Goal: Transaction & Acquisition: Purchase product/service

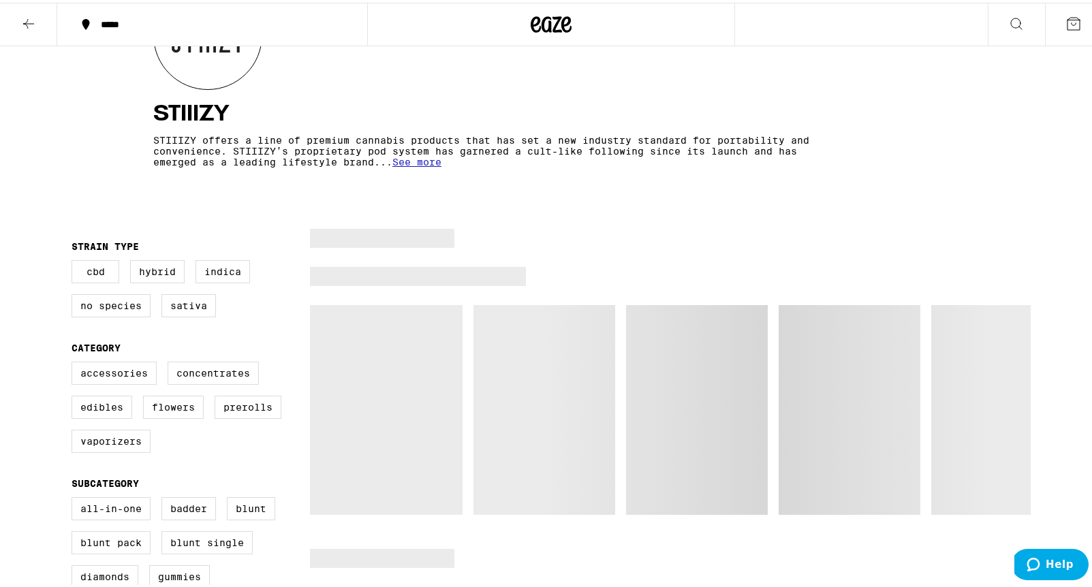
scroll to position [286, 0]
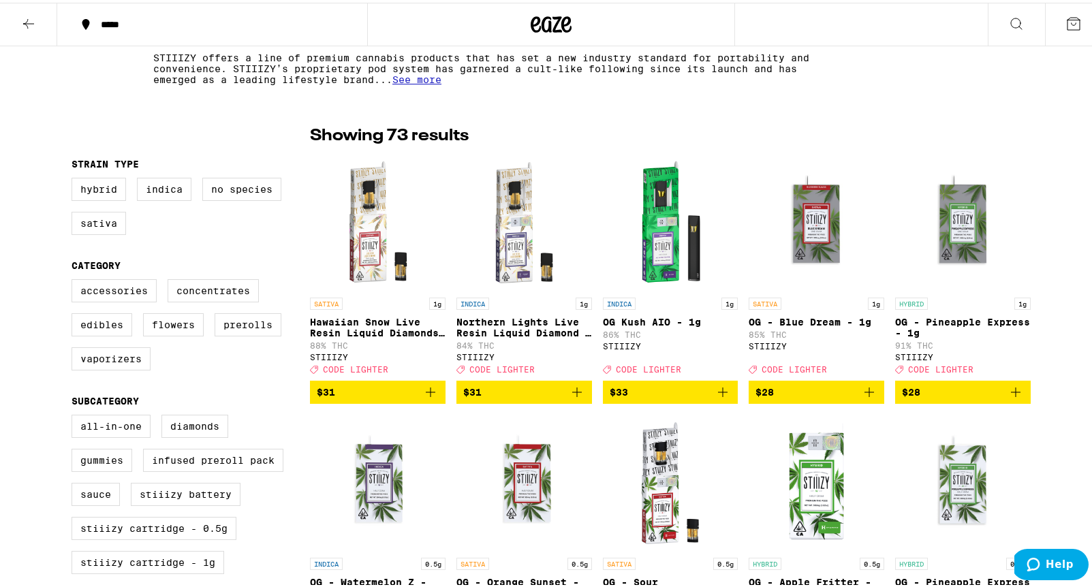
click at [574, 398] on icon "Add to bag" at bounding box center [577, 389] width 16 height 16
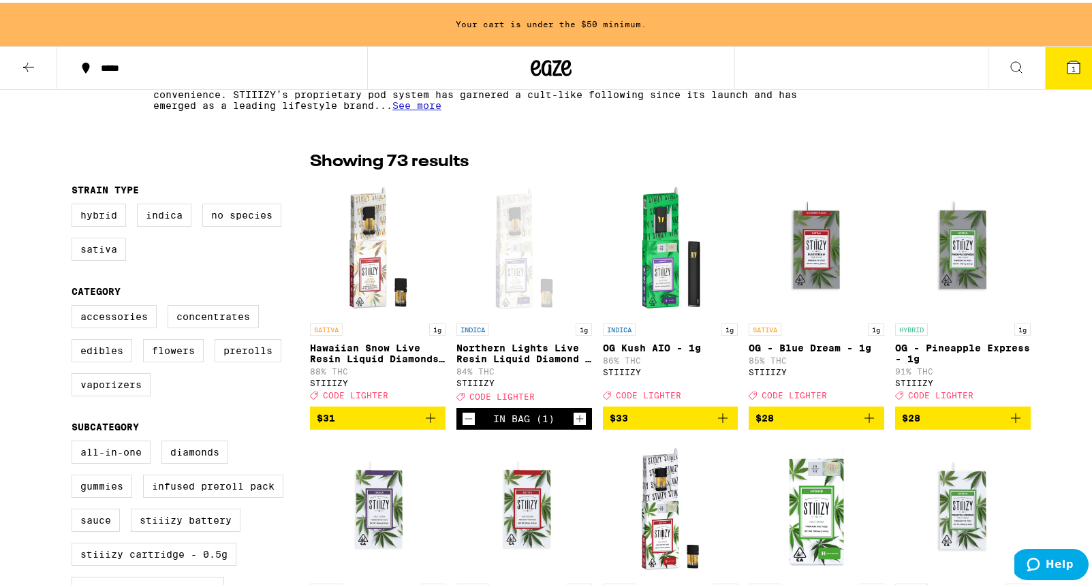
scroll to position [313, 0]
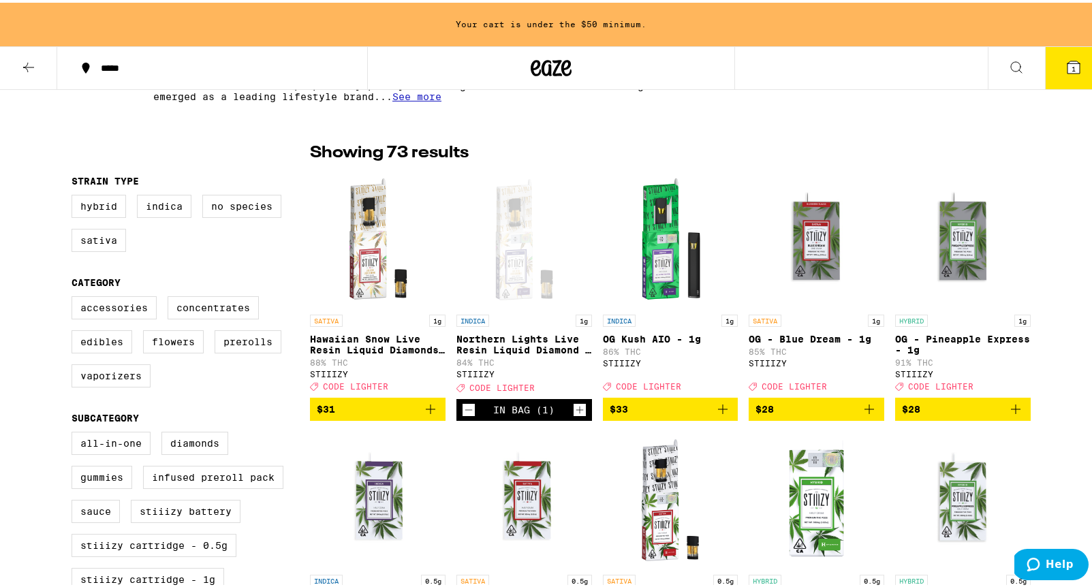
click at [578, 414] on icon "Increment" at bounding box center [579, 407] width 12 height 16
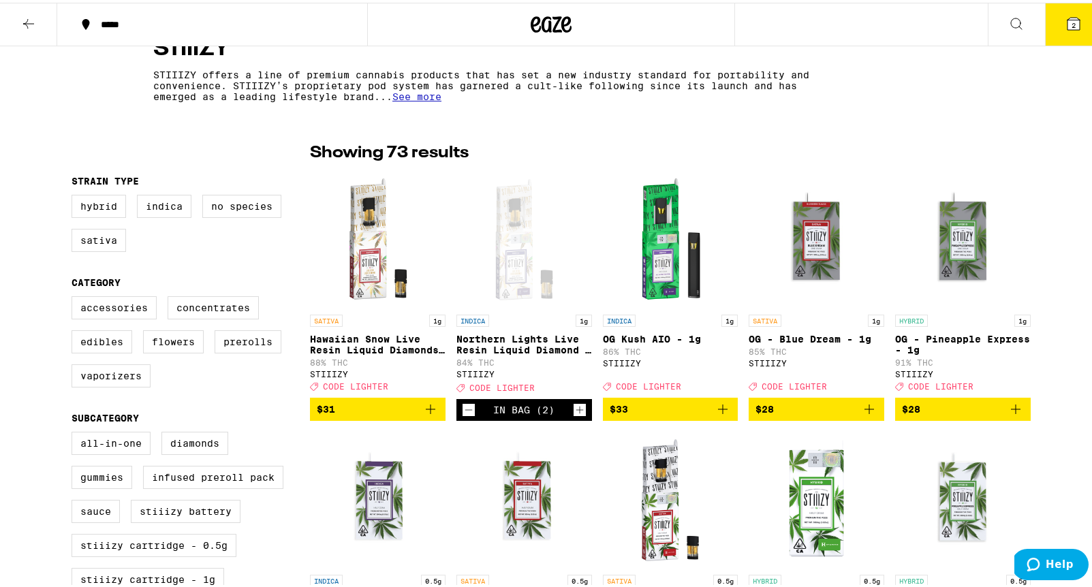
click at [578, 414] on icon "Increment" at bounding box center [579, 407] width 12 height 16
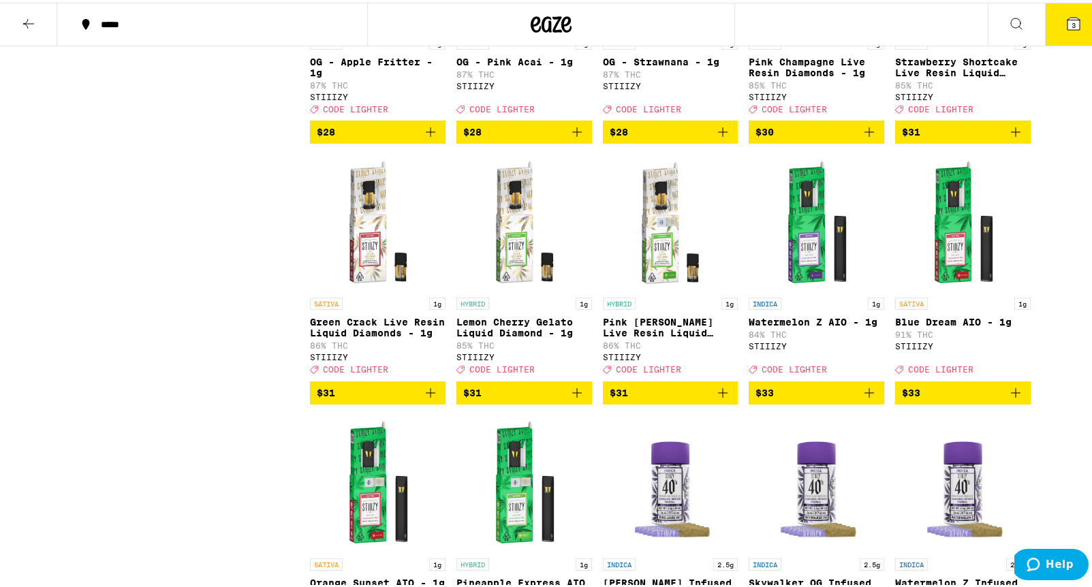
scroll to position [1584, 0]
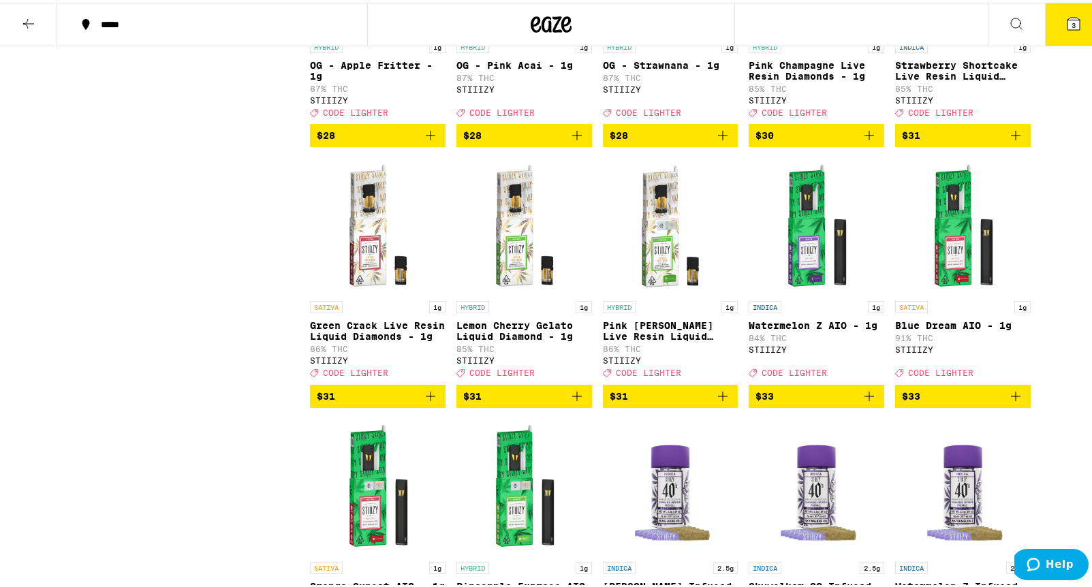
click at [572, 398] on icon "Add to bag" at bounding box center [577, 394] width 10 height 10
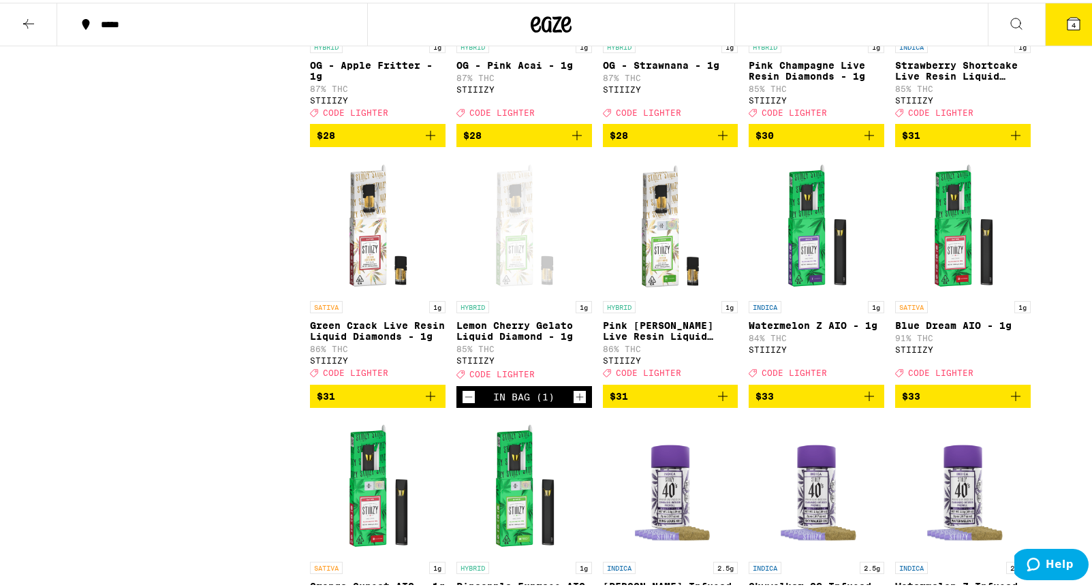
click at [575, 398] on icon "Increment" at bounding box center [578, 393] width 7 height 7
click at [719, 402] on icon "Add to bag" at bounding box center [722, 393] width 16 height 16
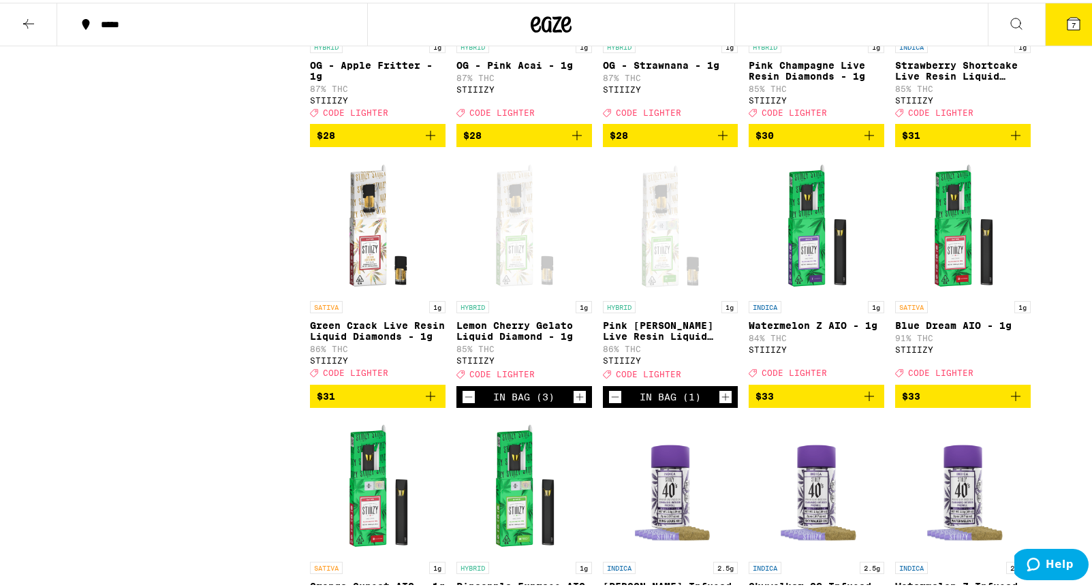
click at [719, 402] on icon "Increment" at bounding box center [725, 394] width 12 height 16
click at [462, 402] on icon "Decrement" at bounding box center [468, 394] width 12 height 16
click at [721, 402] on icon "Increment" at bounding box center [725, 394] width 12 height 16
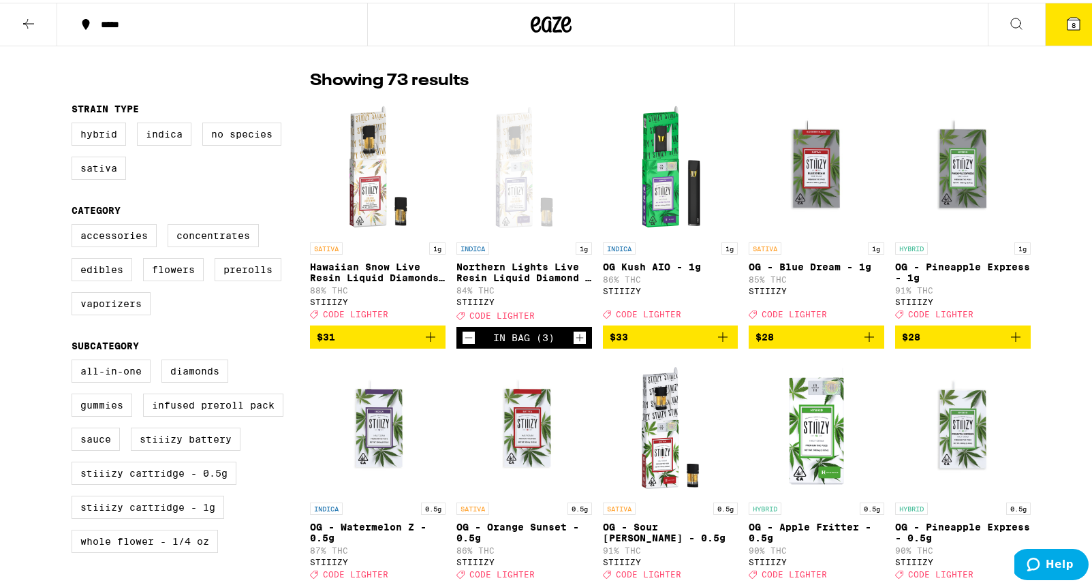
scroll to position [338, 0]
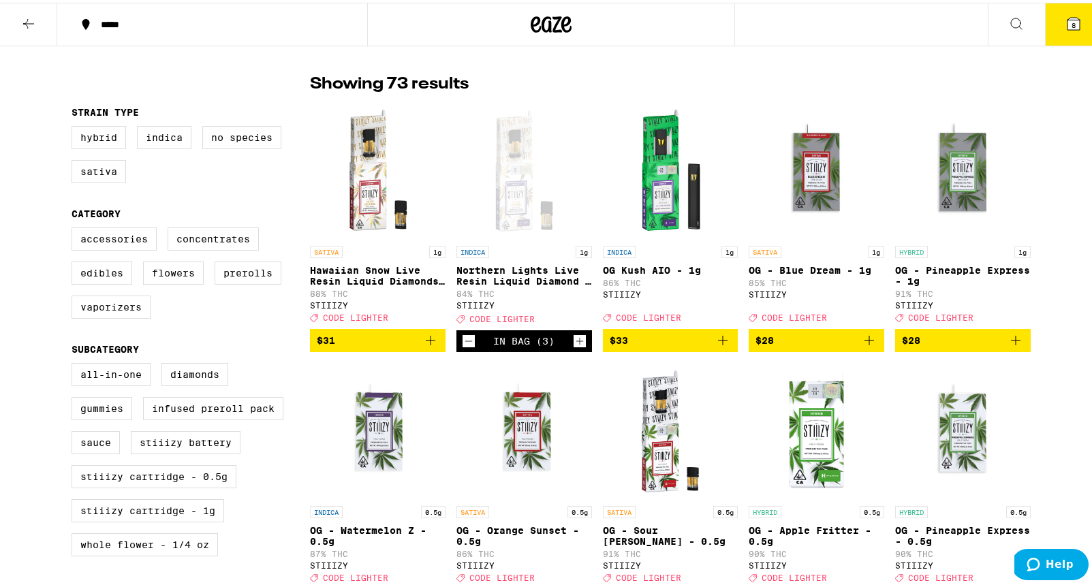
click at [1071, 21] on span "8" at bounding box center [1073, 22] width 4 height 8
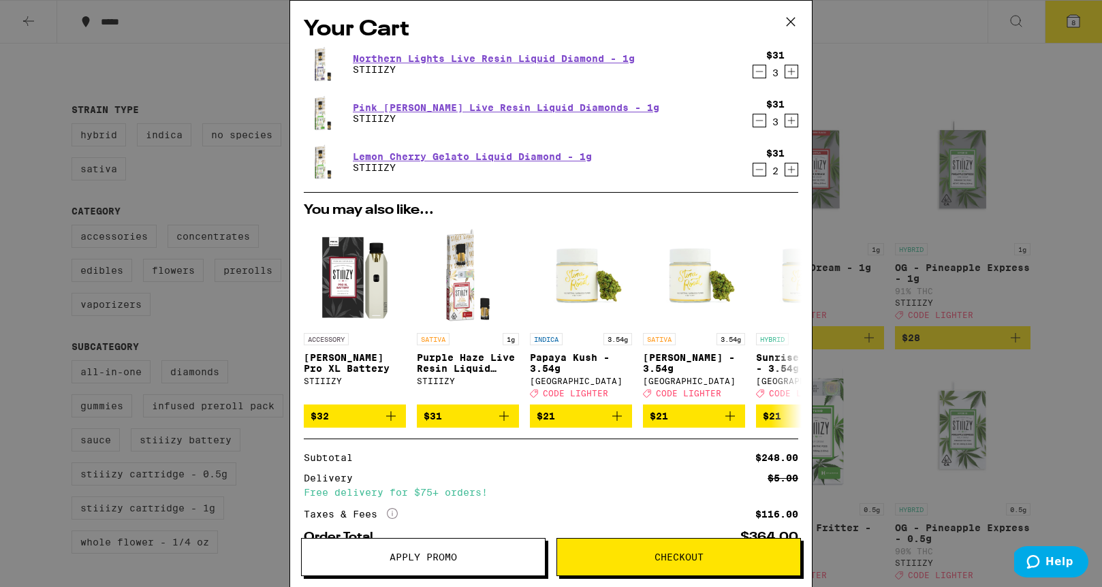
click at [384, 573] on button "Apply Promo" at bounding box center [423, 557] width 244 height 38
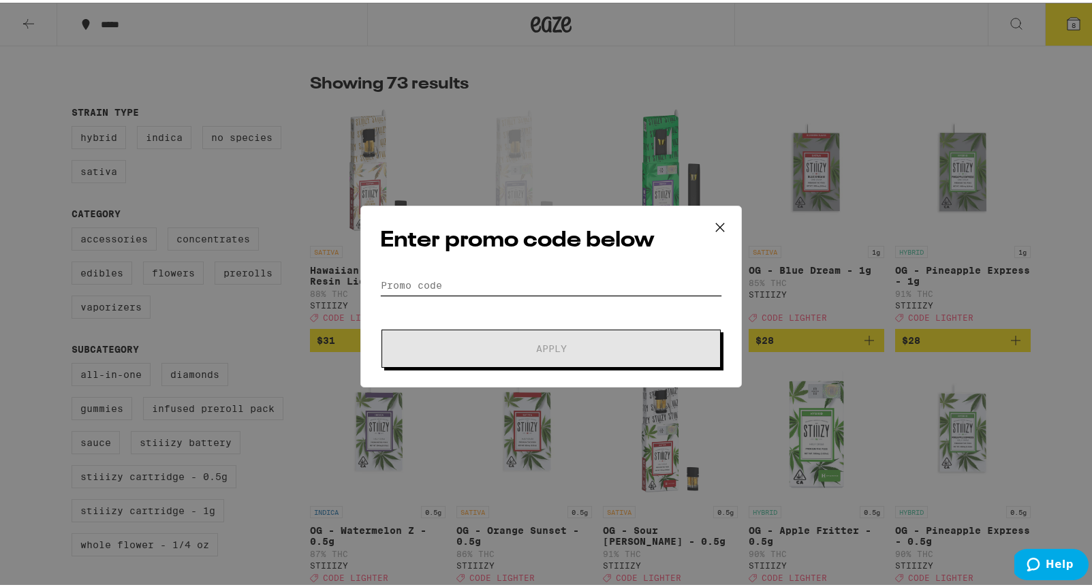
click at [413, 283] on input "Promo Code" at bounding box center [551, 282] width 342 height 20
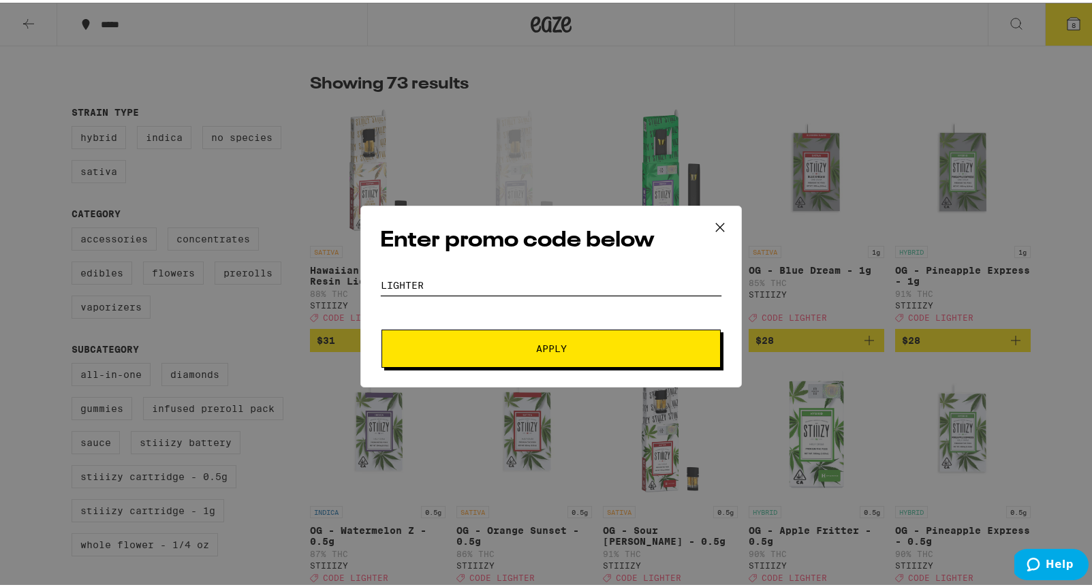
type input "LIGHTER"
click at [518, 352] on button "Apply" at bounding box center [550, 346] width 339 height 38
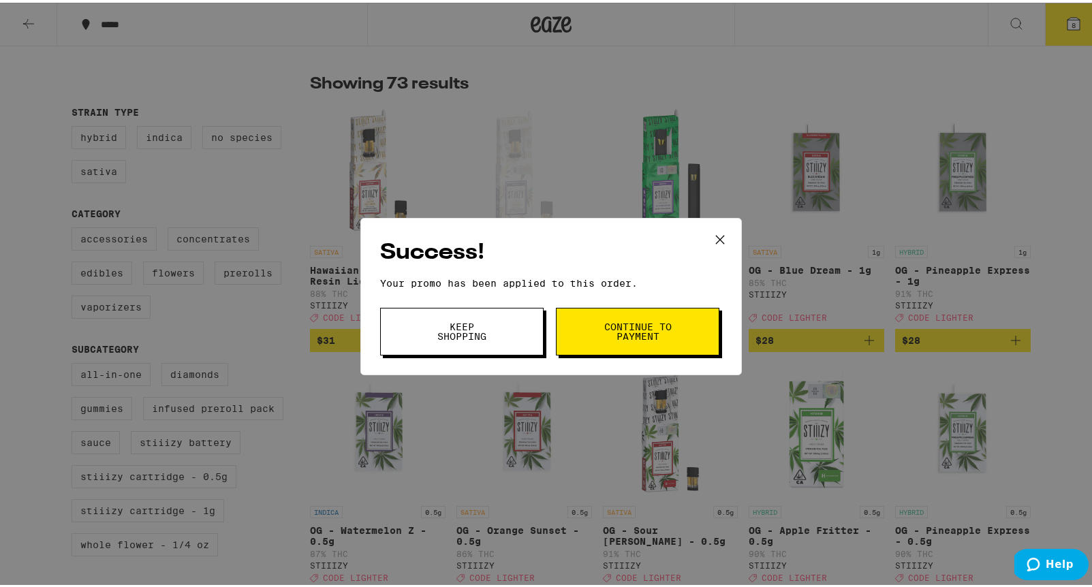
click at [619, 330] on span "Continue to payment" at bounding box center [637, 328] width 69 height 19
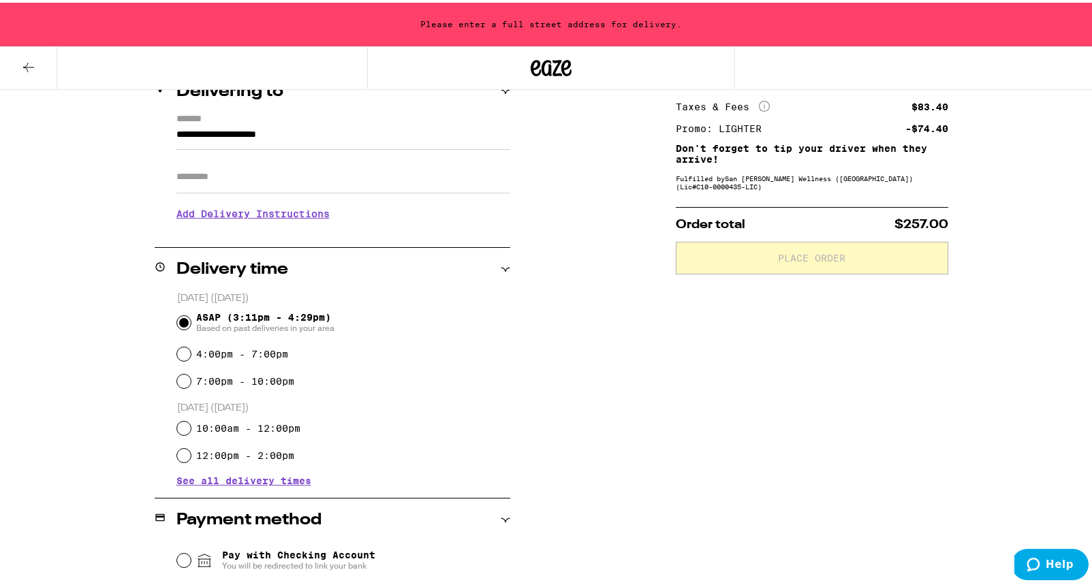
scroll to position [182, 0]
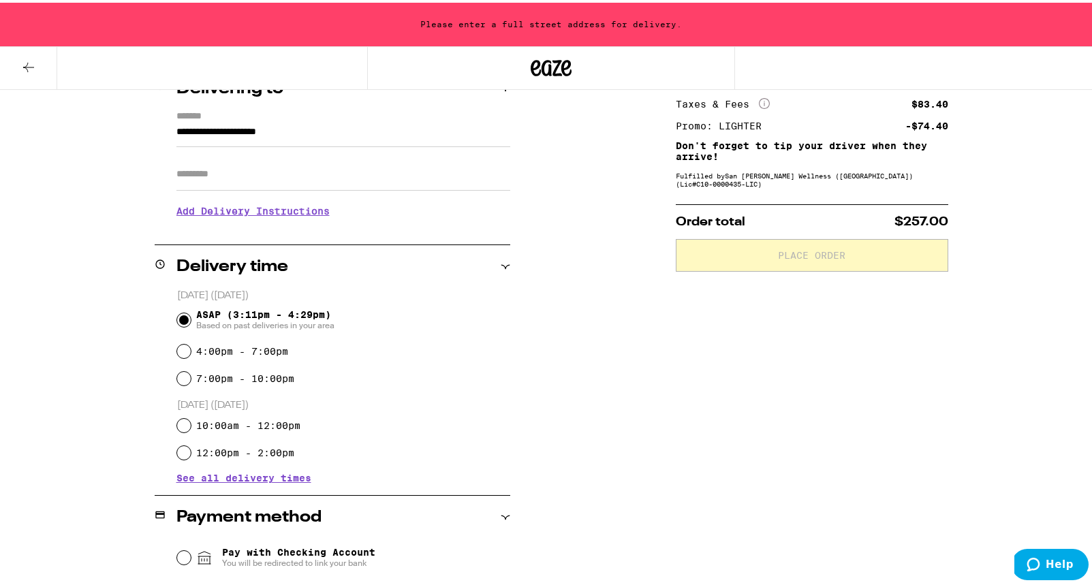
click at [207, 137] on input "**********" at bounding box center [343, 132] width 334 height 23
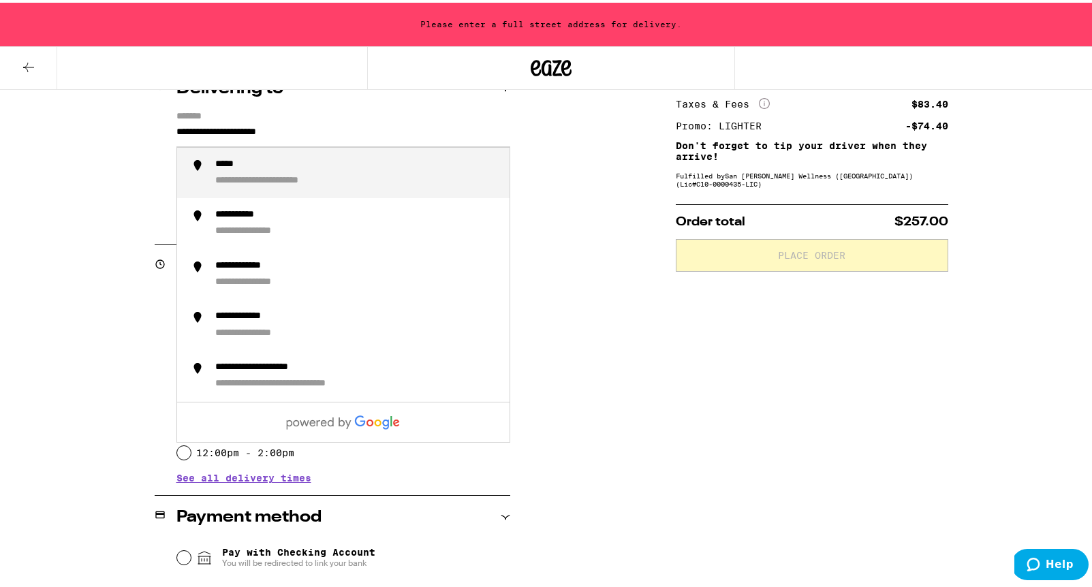
drag, startPoint x: 342, startPoint y: 130, endPoint x: 63, endPoint y: 130, distance: 278.5
click at [63, 130] on div "**********" at bounding box center [551, 435] width 981 height 817
click at [237, 175] on div "**********" at bounding box center [264, 178] width 99 height 13
type input "**********"
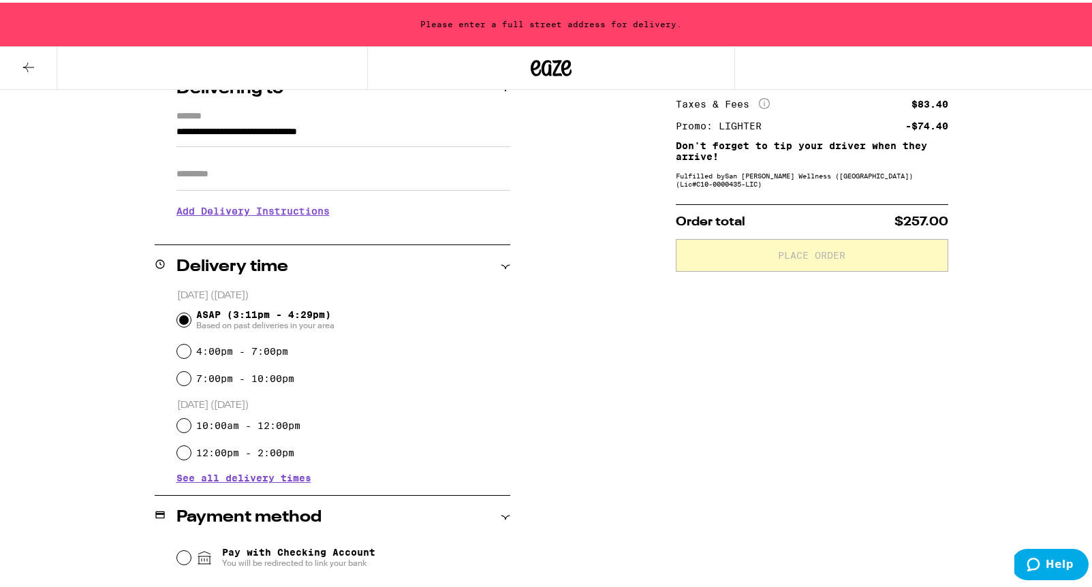
scroll to position [138, 0]
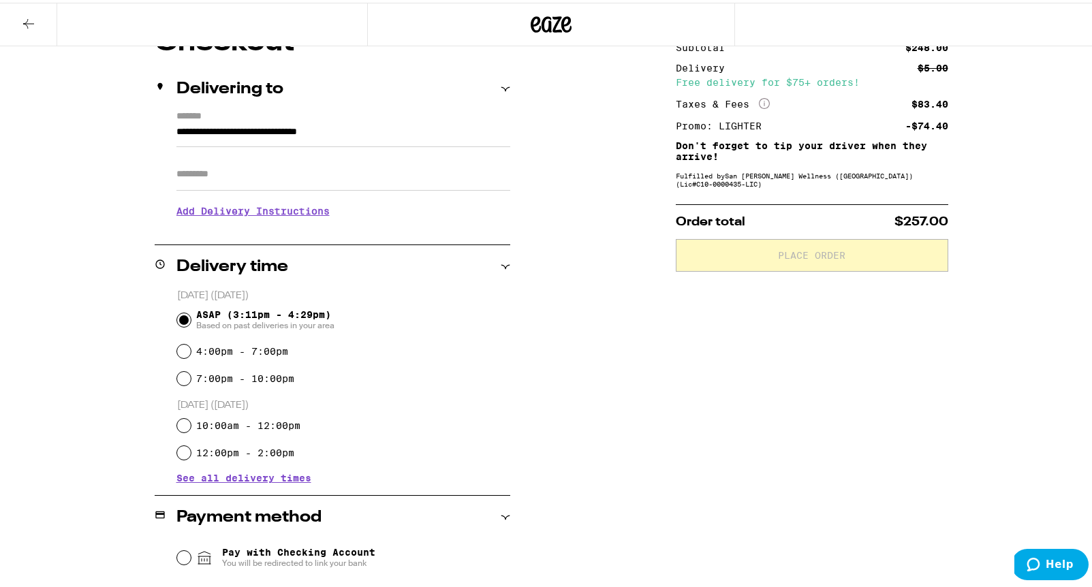
click at [219, 169] on input "Apt/Suite" at bounding box center [343, 171] width 334 height 33
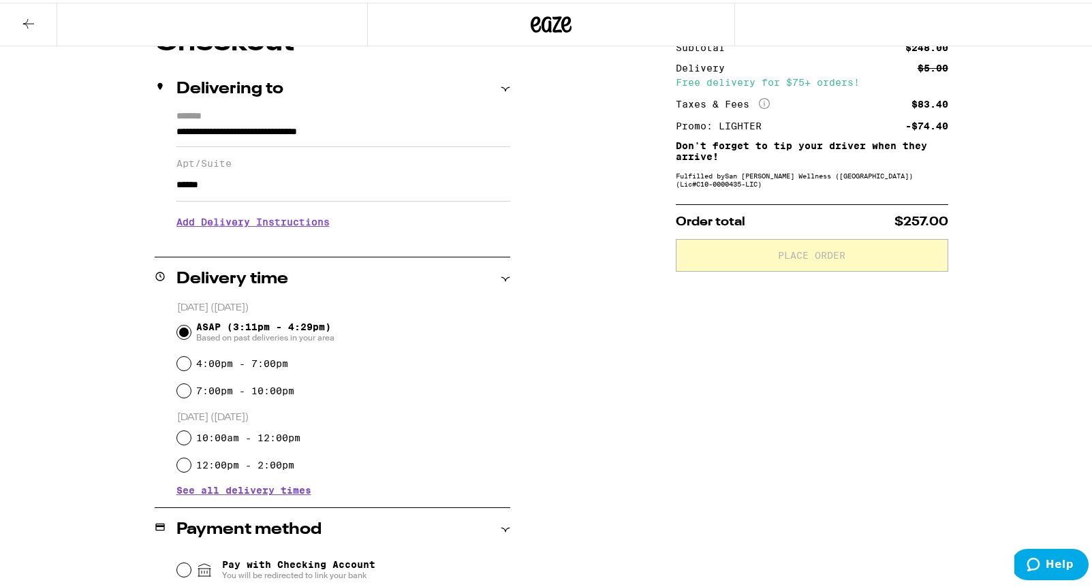
type input "******"
click at [204, 223] on h3 "Add Delivery Instructions" at bounding box center [343, 219] width 334 height 31
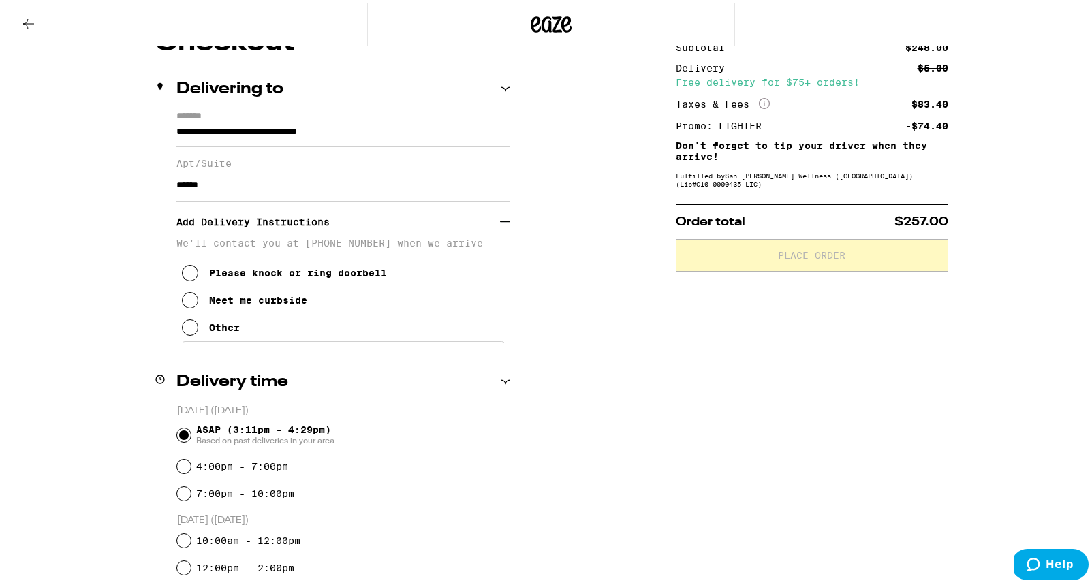
click at [183, 303] on icon at bounding box center [190, 297] width 16 height 16
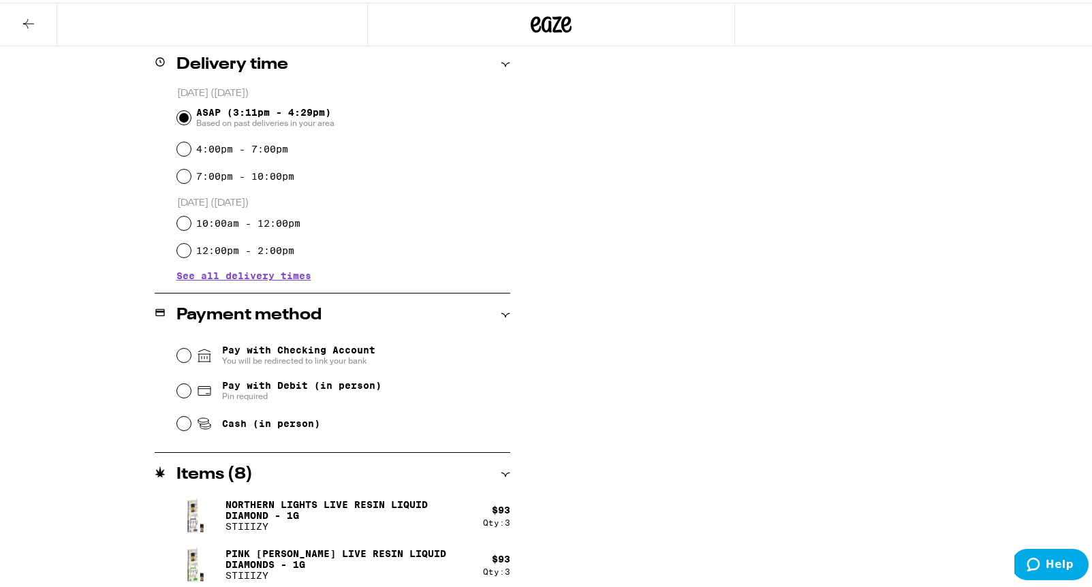
scroll to position [510, 0]
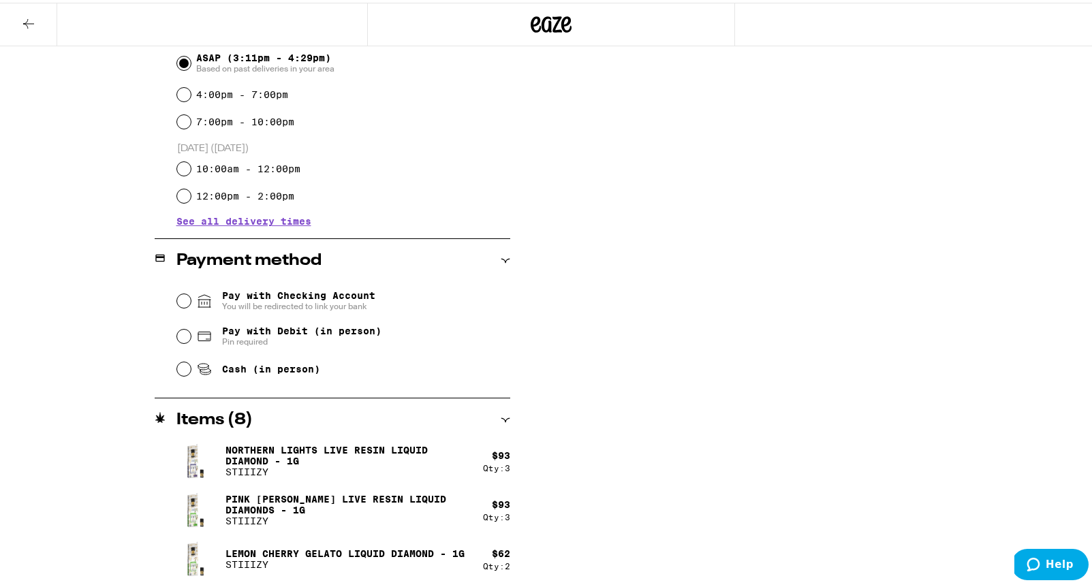
click at [185, 338] on div "Pay with Debit (in person) Pin required" at bounding box center [343, 333] width 333 height 35
click at [180, 337] on input "Pay with Debit (in person) Pin required" at bounding box center [184, 334] width 14 height 14
radio input "true"
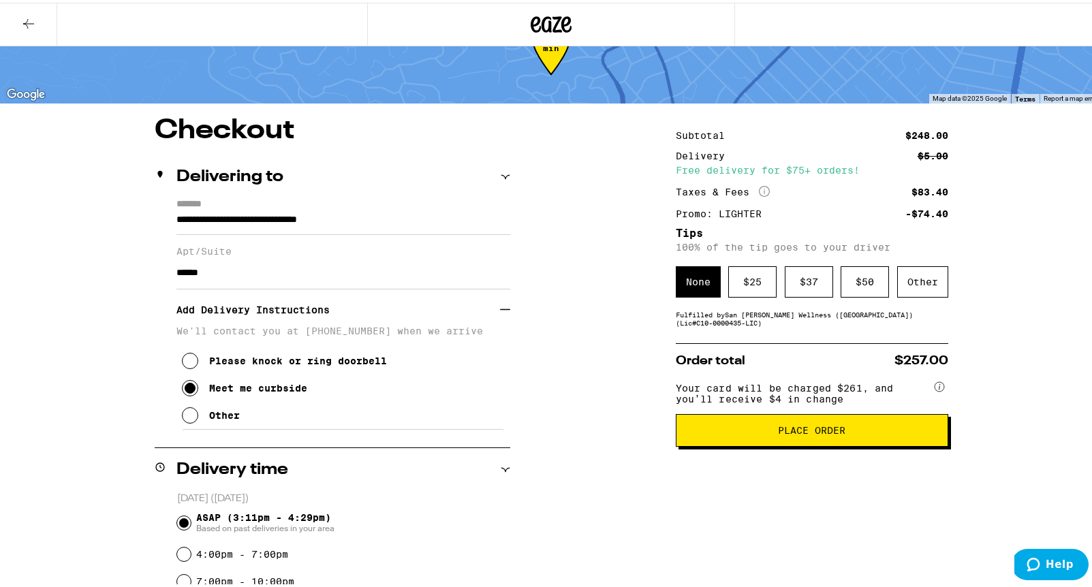
scroll to position [48, 0]
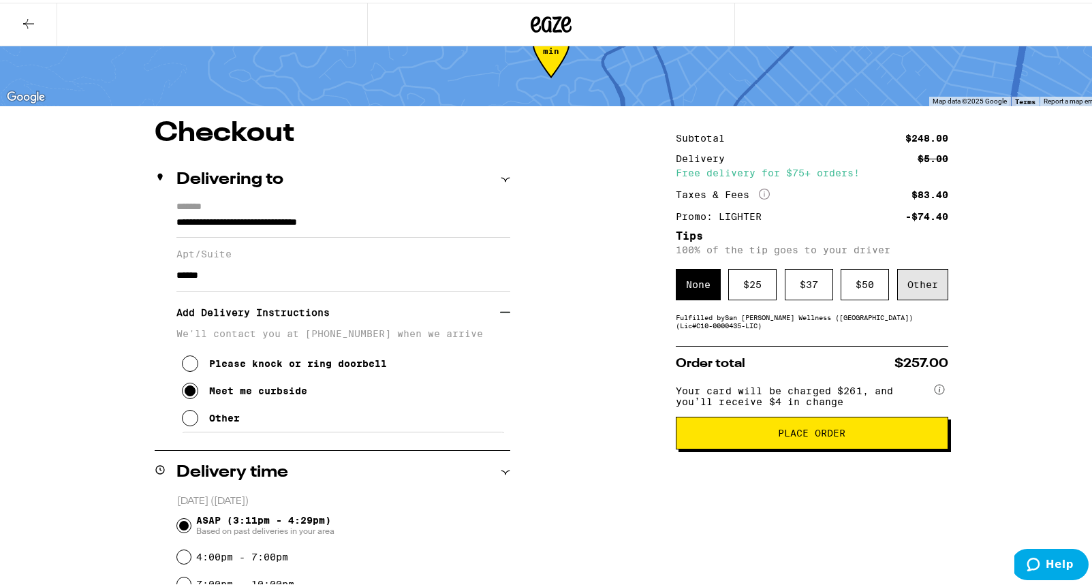
click at [908, 284] on div "Other" at bounding box center [922, 281] width 51 height 31
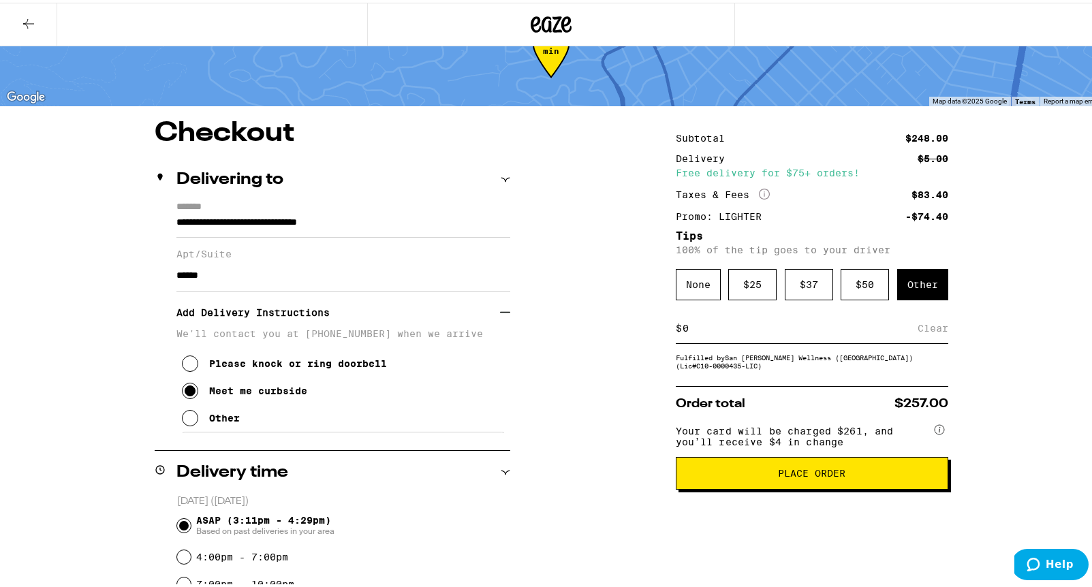
drag, startPoint x: 691, startPoint y: 334, endPoint x: 646, endPoint y: 332, distance: 45.0
click at [646, 332] on div "**********" at bounding box center [551, 583] width 981 height 932
type input "15"
click at [934, 332] on div "Save" at bounding box center [935, 326] width 25 height 30
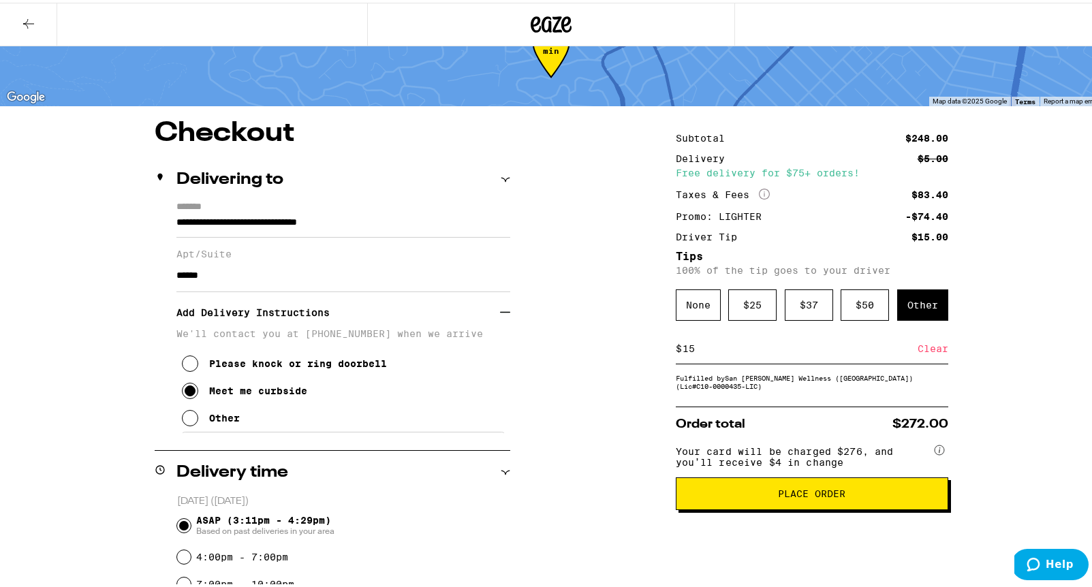
scroll to position [0, 0]
click at [23, 19] on icon at bounding box center [28, 21] width 16 height 16
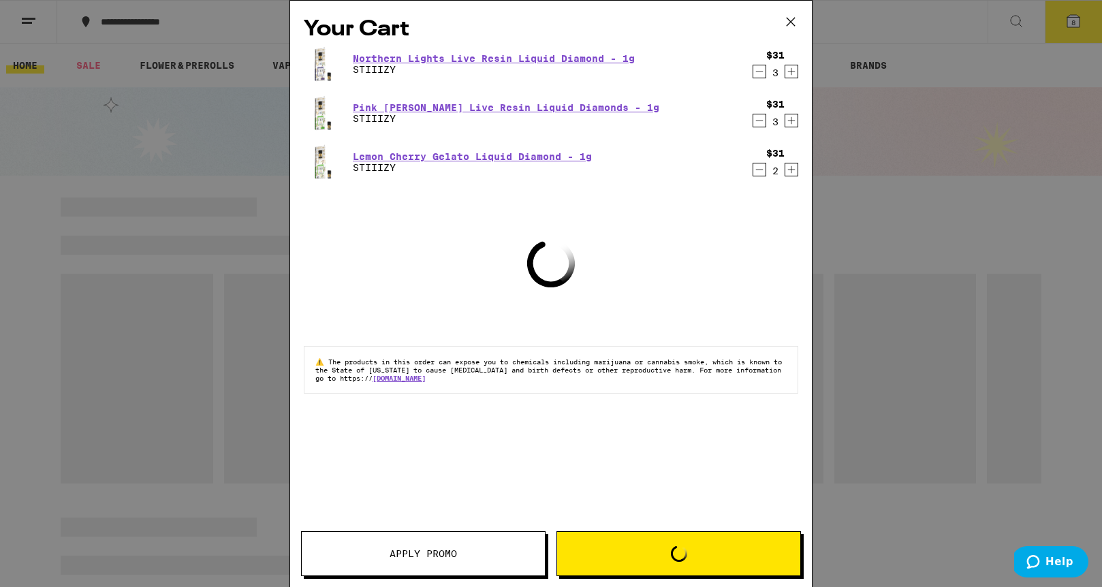
click at [791, 20] on icon at bounding box center [791, 22] width 8 height 8
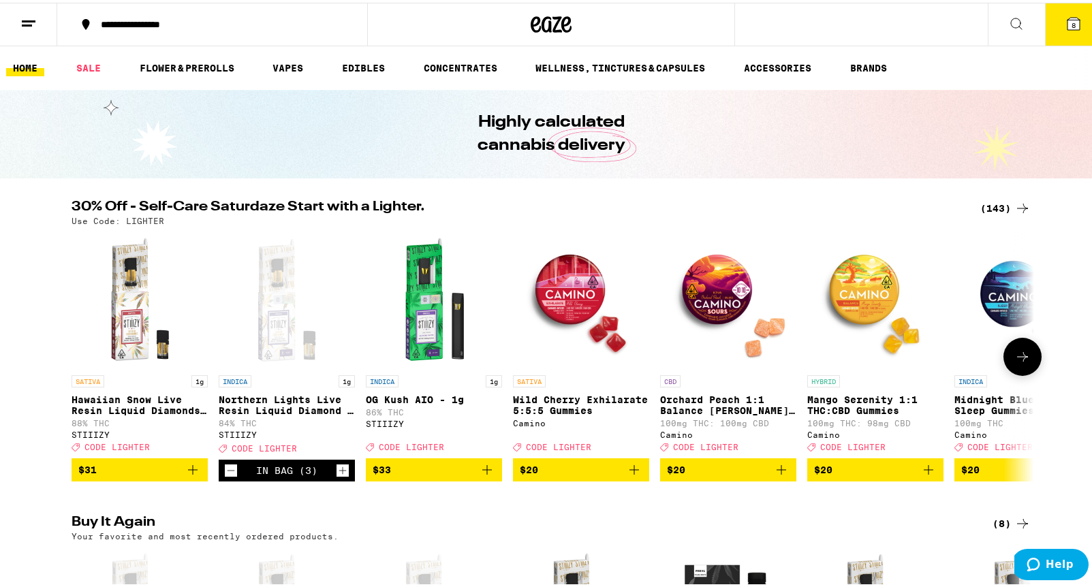
click at [228, 437] on div "STIIIZY" at bounding box center [287, 432] width 136 height 9
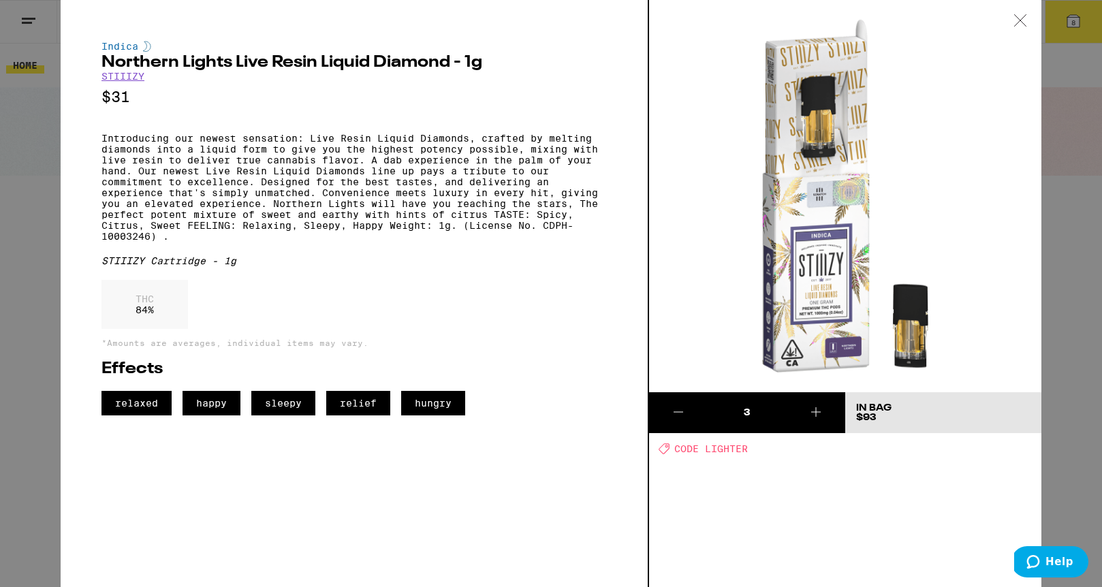
click at [112, 76] on link "STIIIZY" at bounding box center [122, 76] width 43 height 11
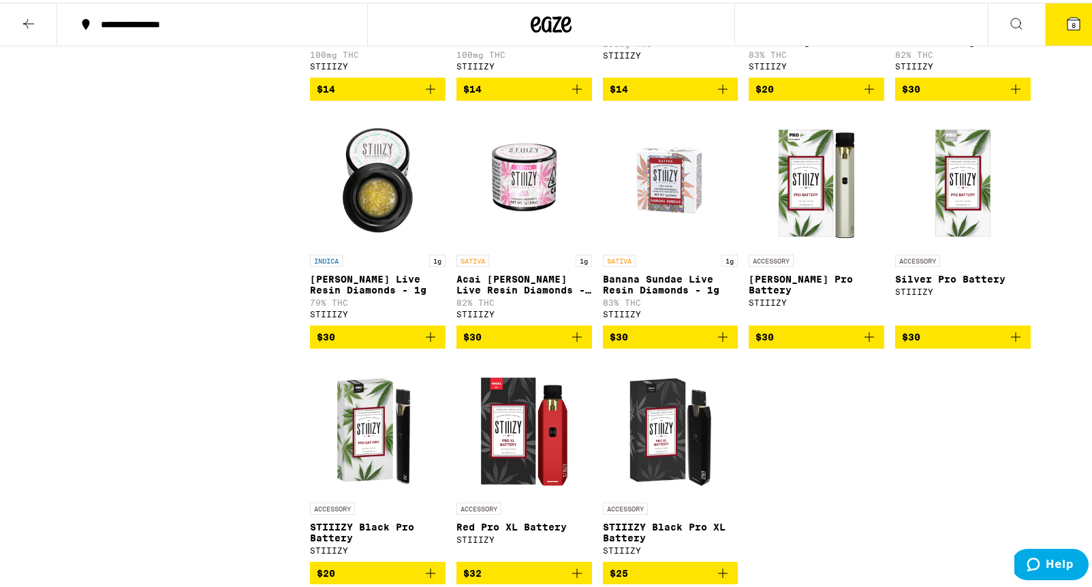
scroll to position [3666, 0]
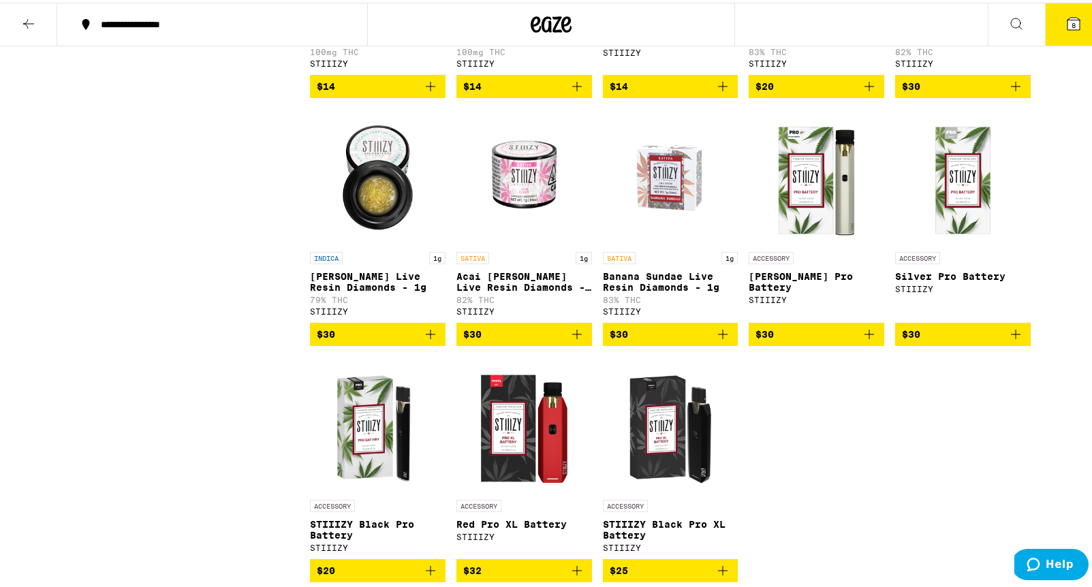
click at [817, 242] on img "Open page for Pearl White Pro Battery from STIIIZY" at bounding box center [816, 174] width 136 height 136
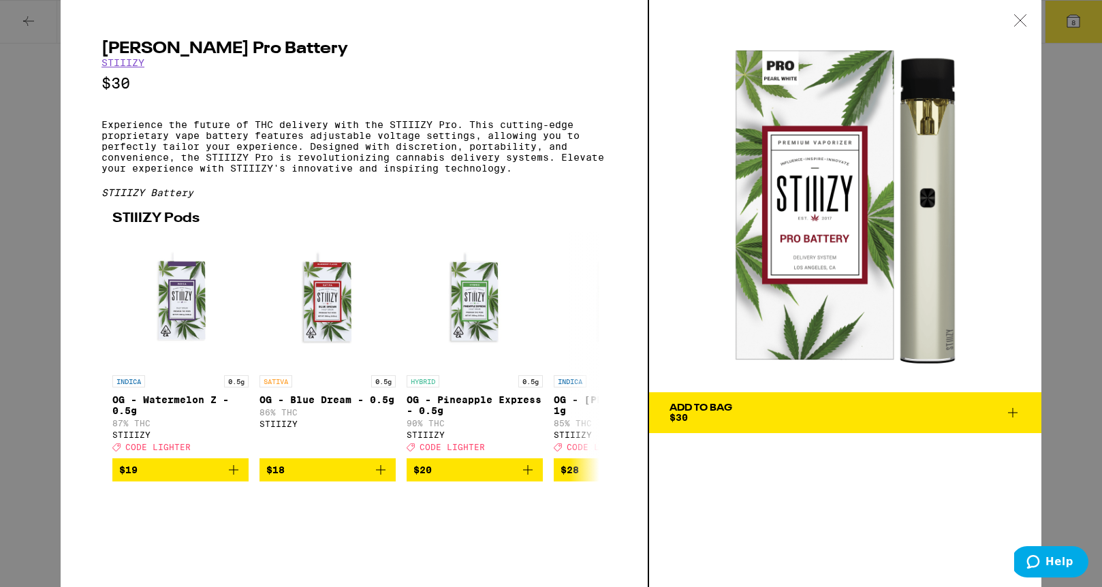
click at [1023, 20] on icon at bounding box center [1020, 20] width 14 height 12
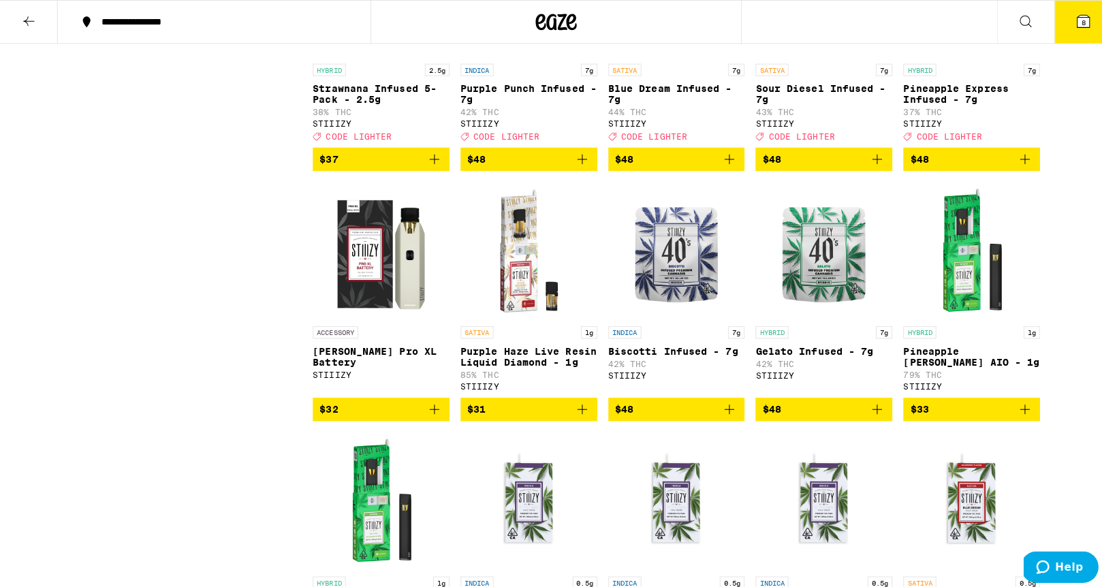
scroll to position [2595, 0]
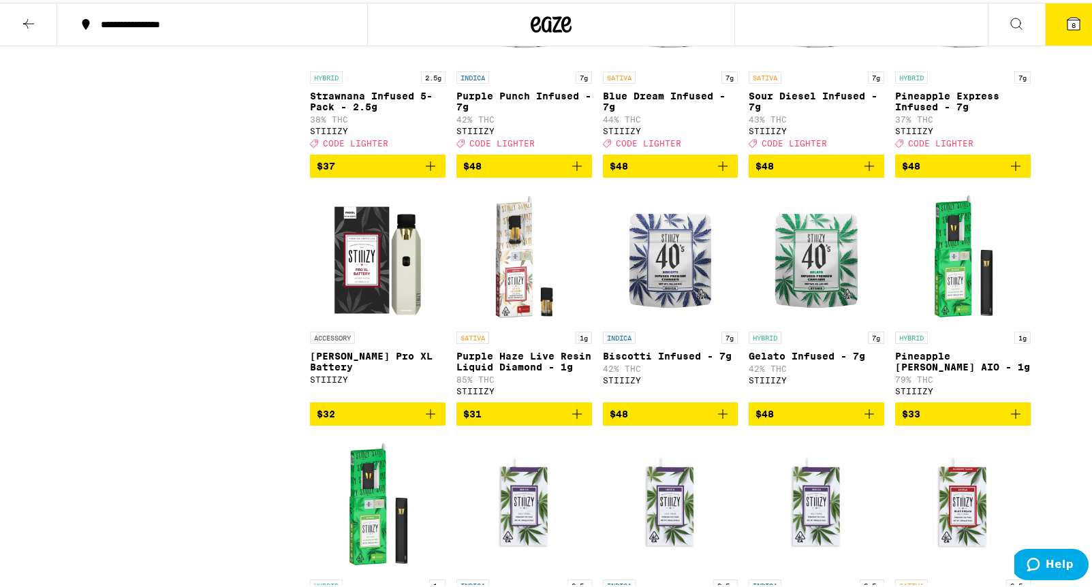
click at [356, 322] on img "Open page for Pearl White Pro XL Battery from STIIIZY" at bounding box center [378, 254] width 136 height 136
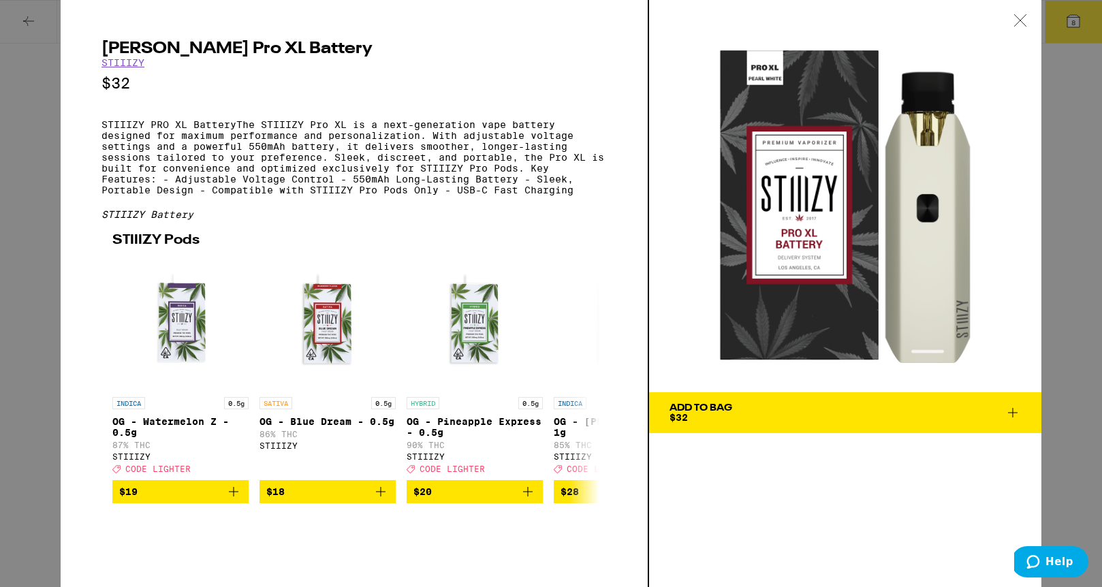
click at [1013, 19] on icon at bounding box center [1020, 20] width 14 height 12
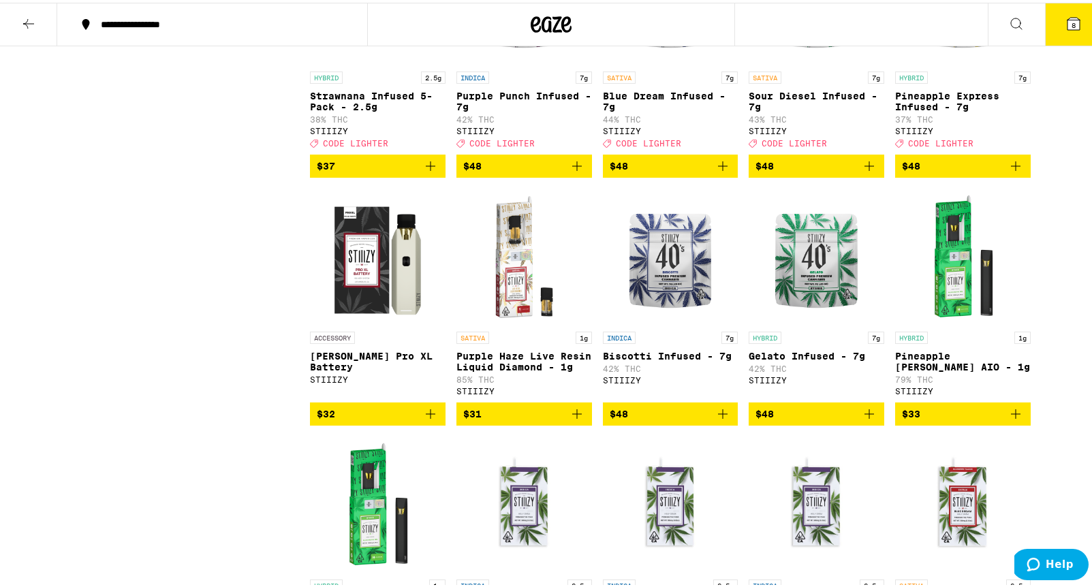
click at [428, 416] on icon "Add to bag" at bounding box center [431, 412] width 10 height 10
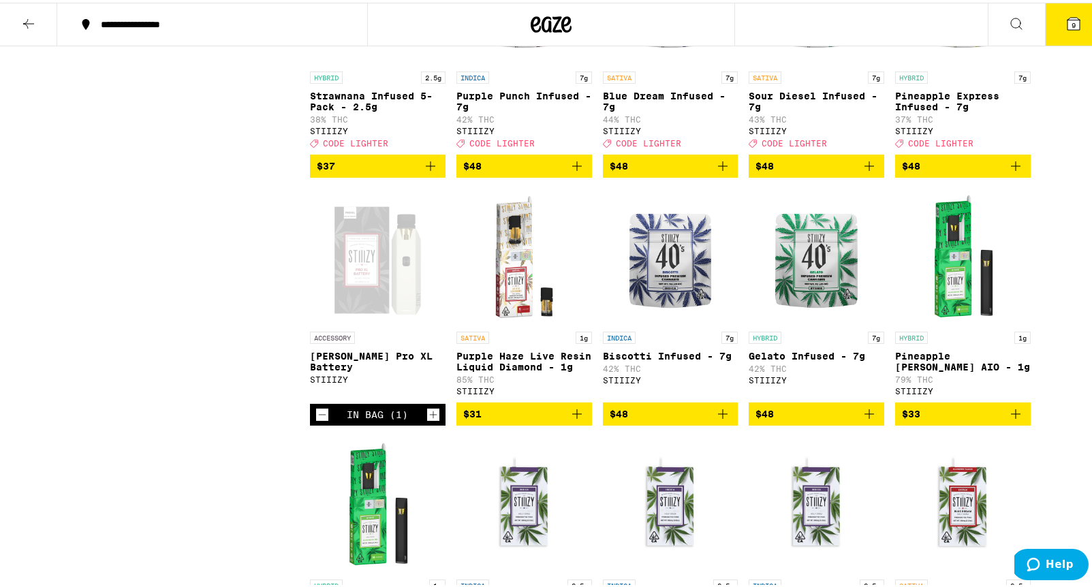
click at [1058, 29] on button "9" at bounding box center [1073, 22] width 57 height 42
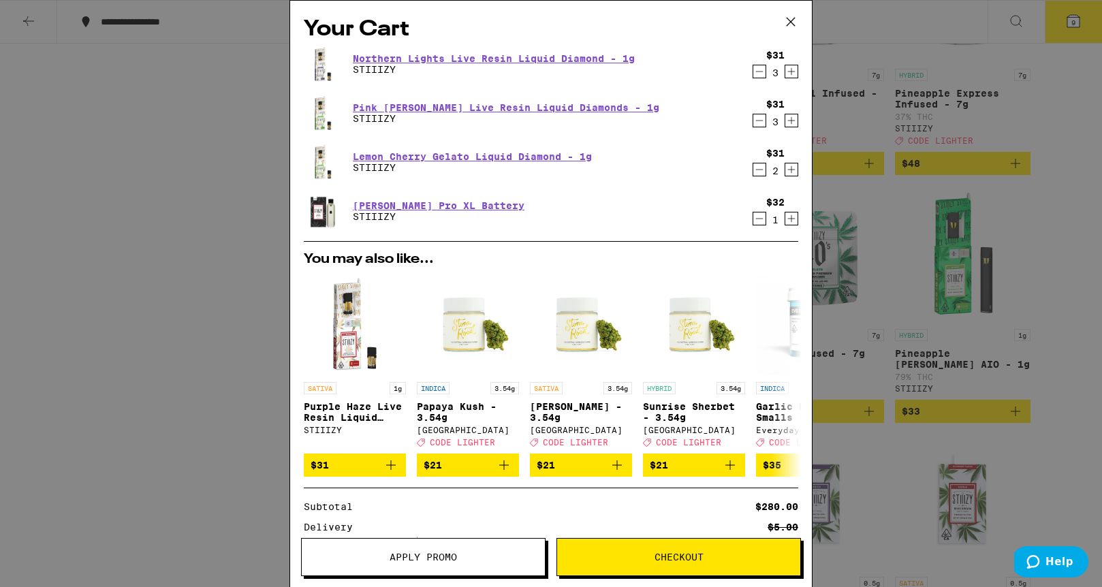
click at [669, 550] on button "Checkout" at bounding box center [678, 557] width 244 height 38
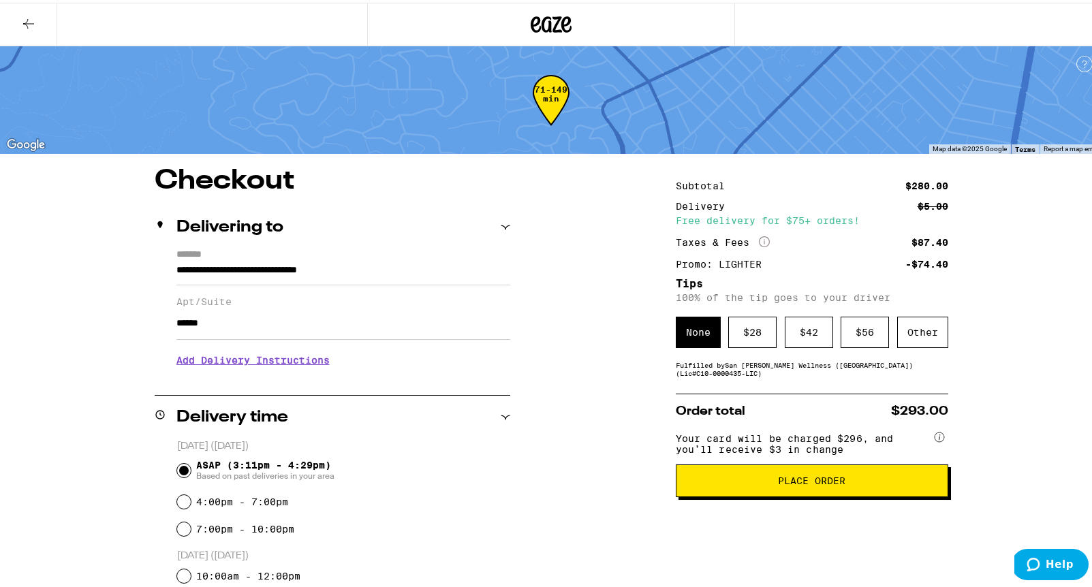
click at [204, 365] on h3 "Add Delivery Instructions" at bounding box center [343, 357] width 334 height 31
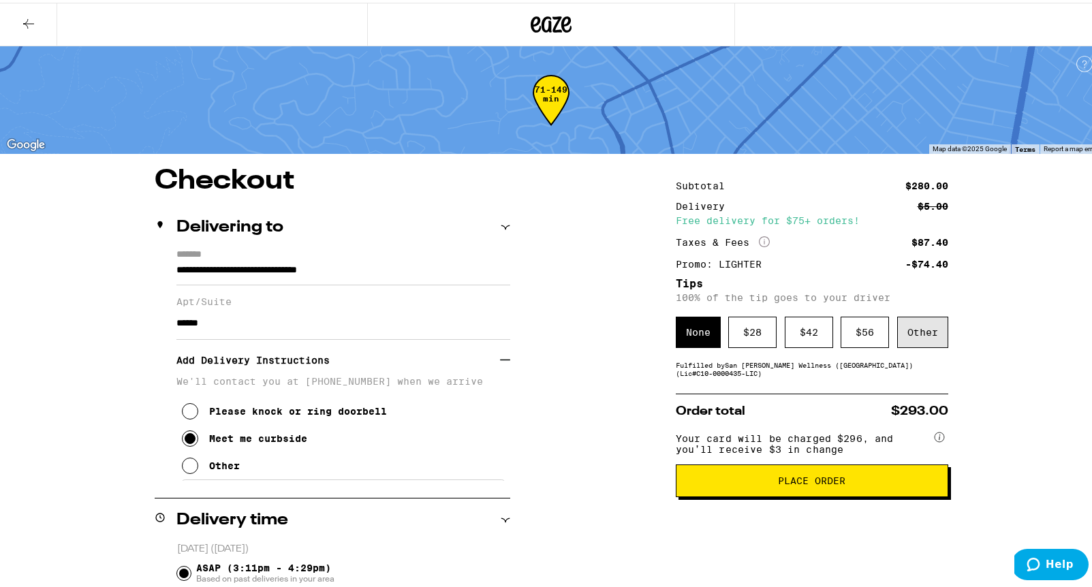
click at [915, 324] on div "Other" at bounding box center [922, 329] width 51 height 31
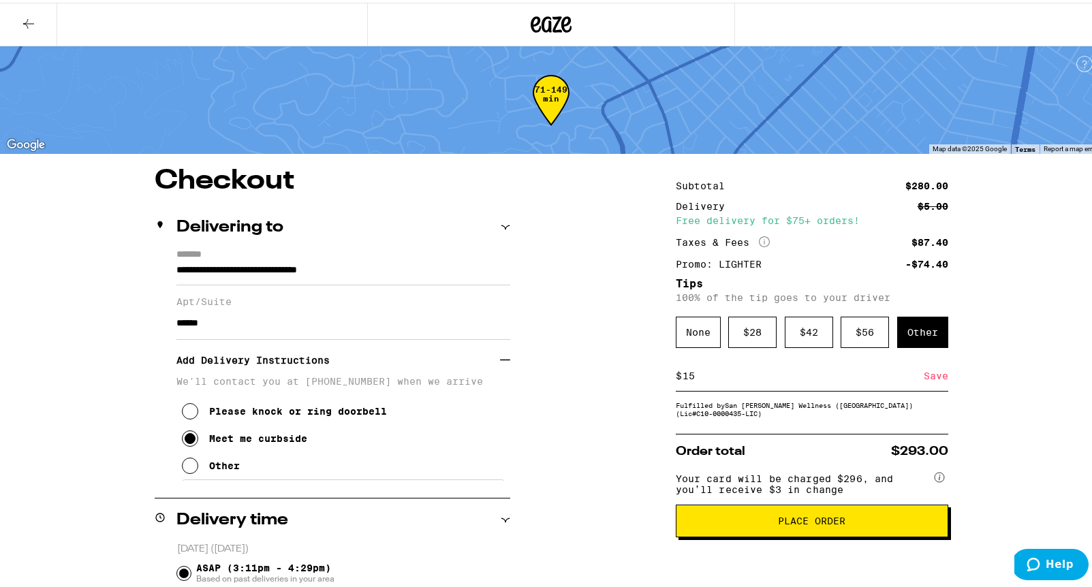
type input "15"
click at [938, 376] on div "Save" at bounding box center [935, 373] width 25 height 30
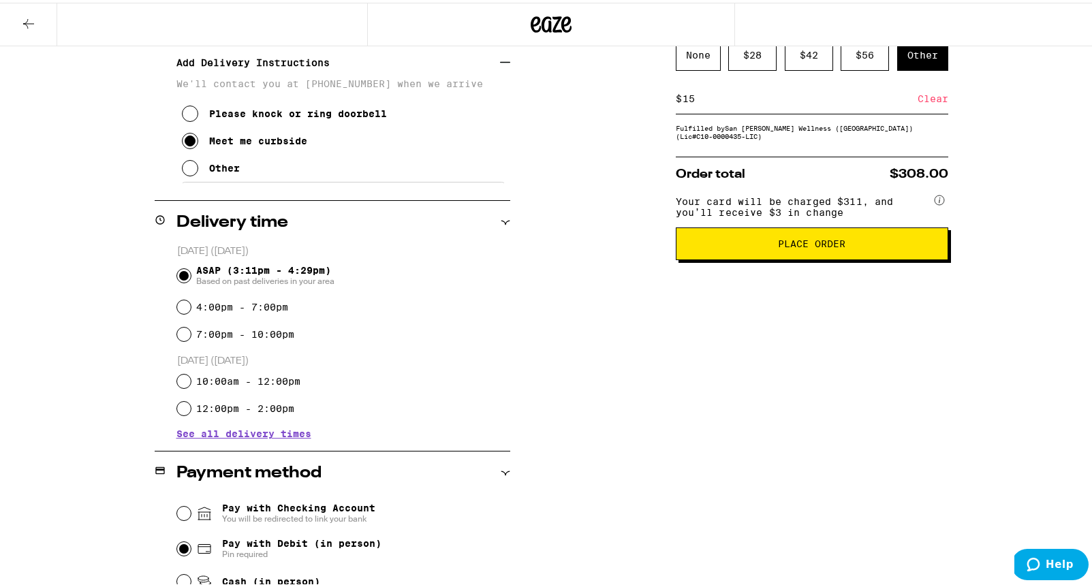
scroll to position [302, 0]
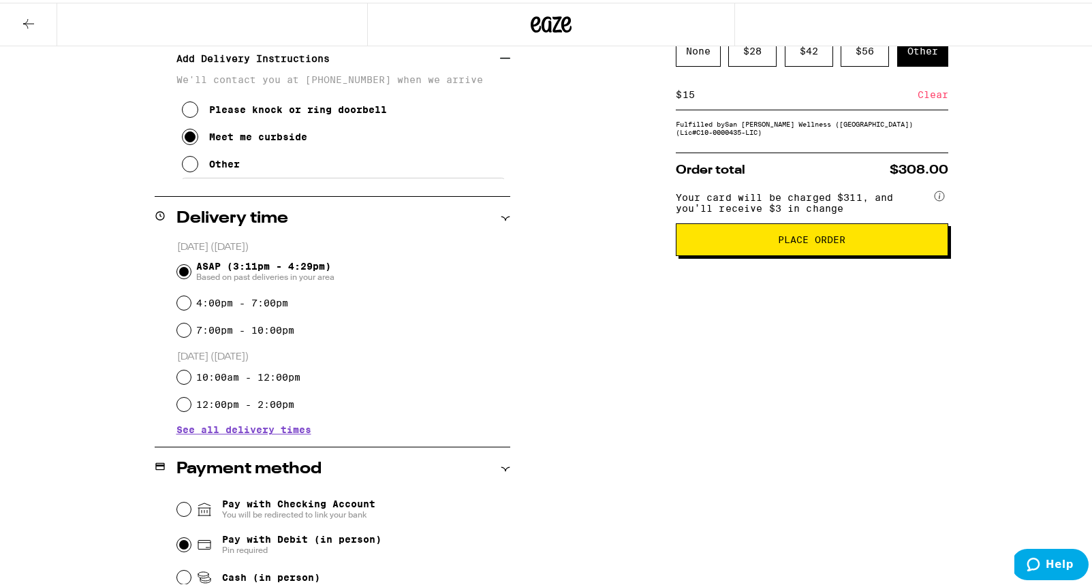
click at [763, 240] on button "Place Order" at bounding box center [812, 237] width 272 height 33
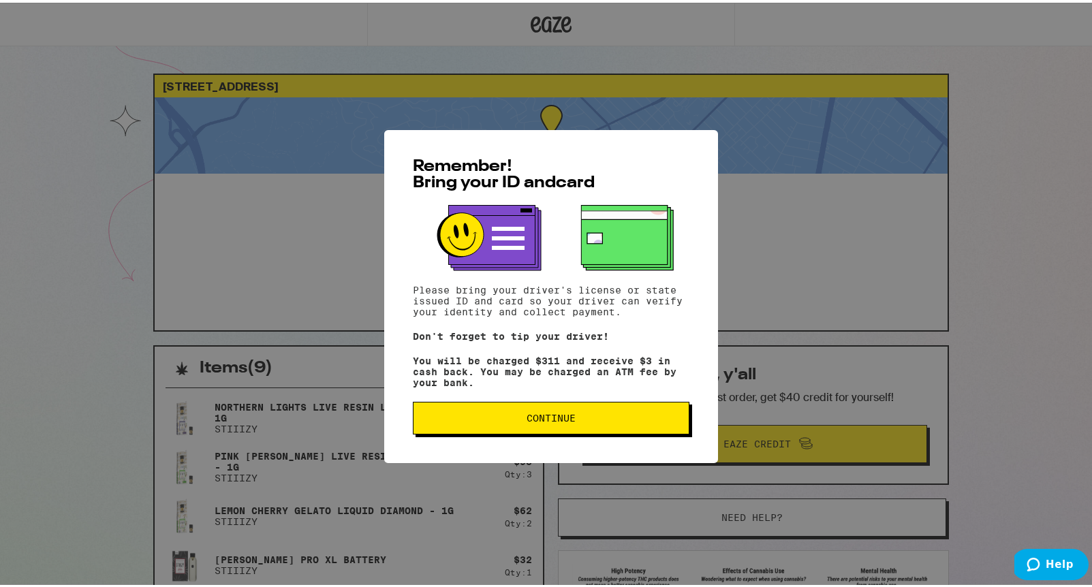
click at [595, 419] on span "Continue" at bounding box center [550, 416] width 253 height 10
